Goal: Task Accomplishment & Management: Manage account settings

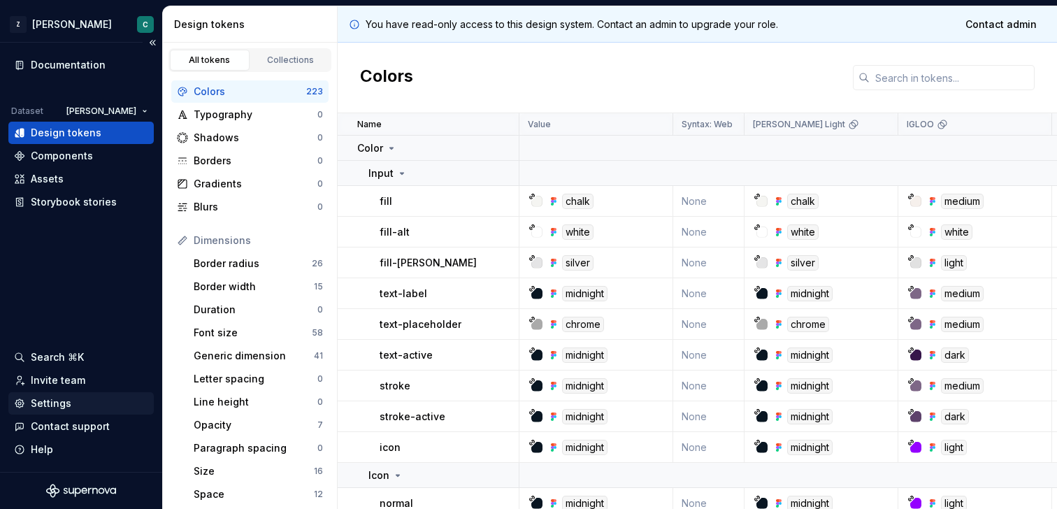
click at [45, 406] on div "Settings" at bounding box center [51, 403] width 41 height 14
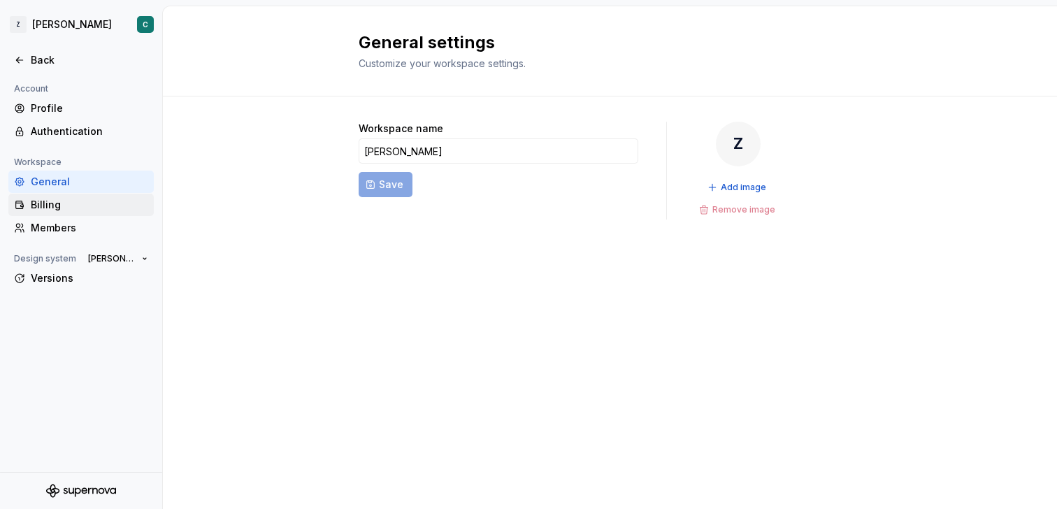
click at [47, 214] on div "Billing" at bounding box center [80, 205] width 145 height 22
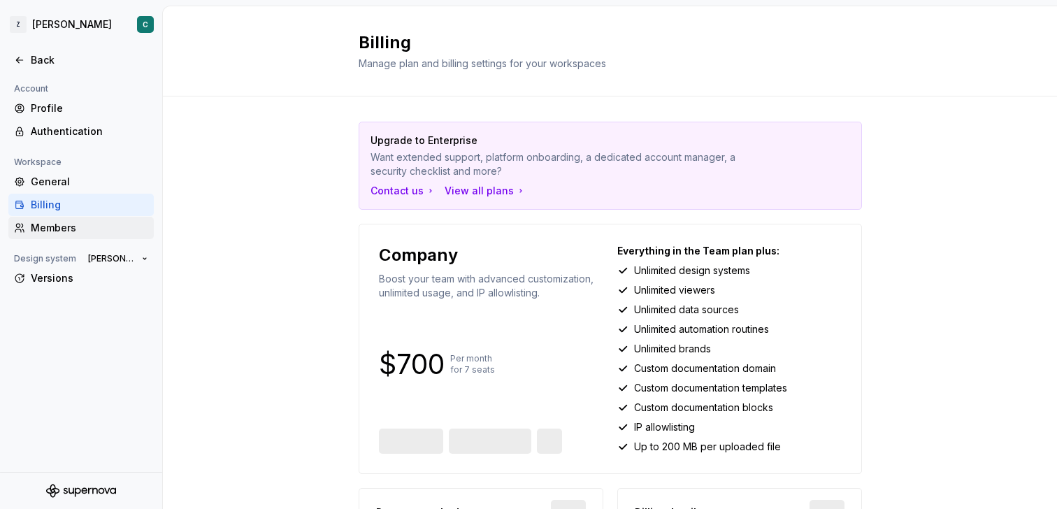
click at [52, 224] on div "Members" at bounding box center [89, 228] width 117 height 14
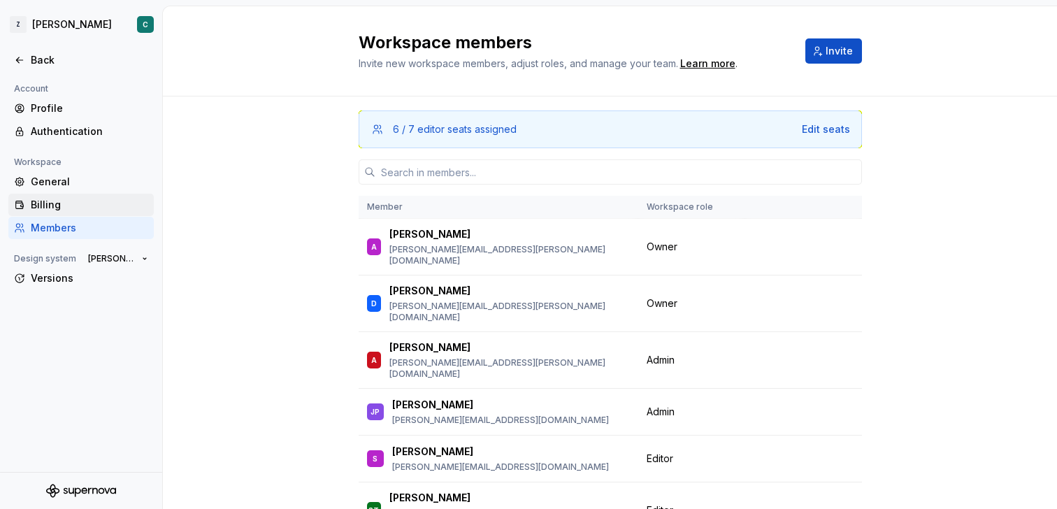
click at [52, 208] on div "Billing" at bounding box center [89, 205] width 117 height 14
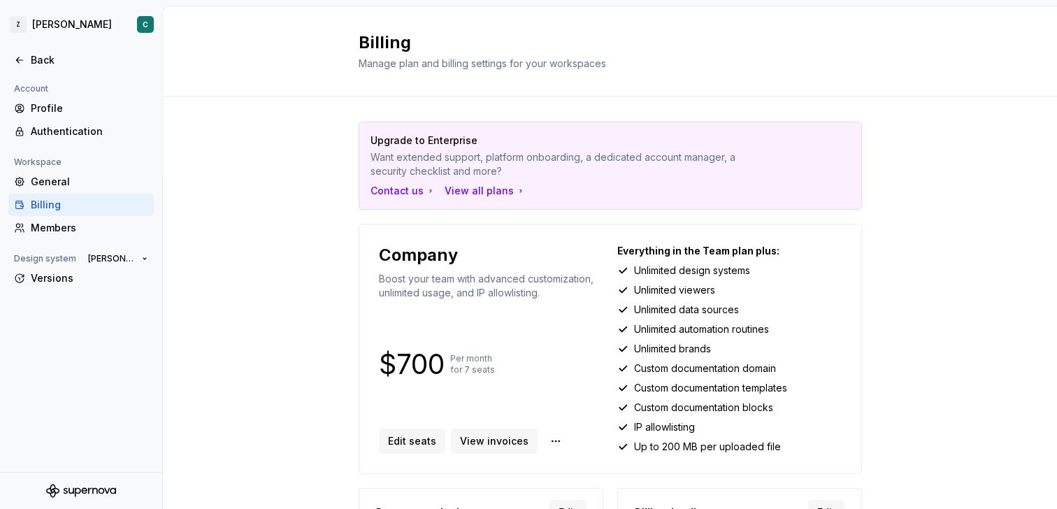
scroll to position [124, 0]
